Goal: Book appointment/travel/reservation

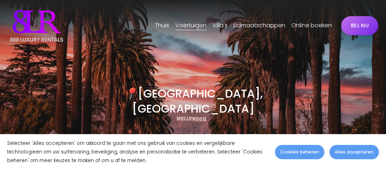
click at [349, 154] on font "Alles accepteren" at bounding box center [354, 152] width 39 height 6
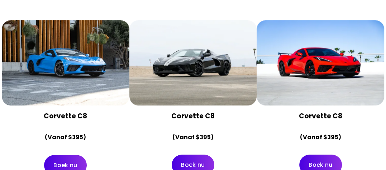
scroll to position [2295, 0]
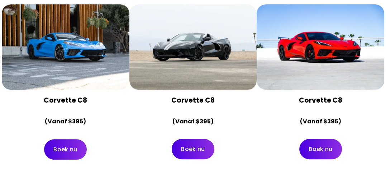
click at [64, 52] on div at bounding box center [66, 46] width 128 height 85
click at [59, 95] on font "Corvette C8" at bounding box center [65, 100] width 43 height 10
click at [63, 145] on font "Boek nu" at bounding box center [65, 149] width 24 height 8
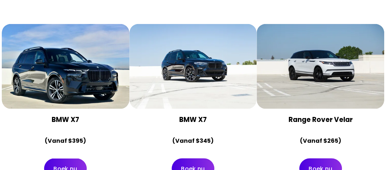
scroll to position [2869, 0]
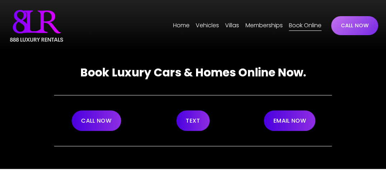
drag, startPoint x: 0, startPoint y: 0, endPoint x: 359, endPoint y: 68, distance: 365.1
click at [359, 68] on div "Book Luxury Cars & Homes Online Now. CALL NOW TEXT EMAIL NOW" at bounding box center [193, 110] width 386 height 117
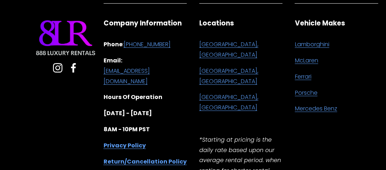
scroll to position [323, 0]
